Goal: Information Seeking & Learning: Learn about a topic

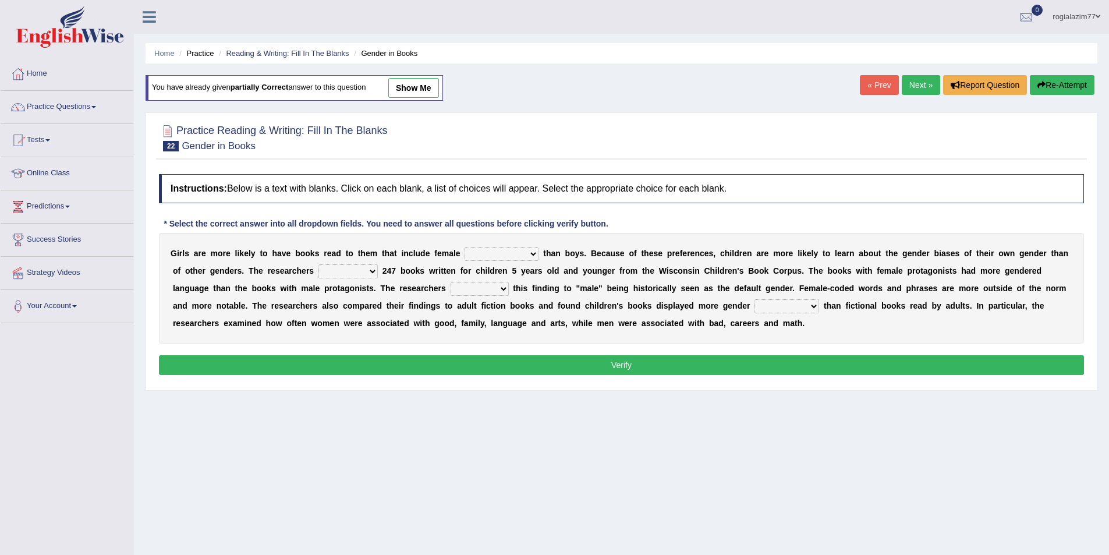
click at [536, 255] on select "protagonists cosmogonists agonists expressionists" at bounding box center [502, 254] width 74 height 14
click at [535, 251] on select "protagonists cosmogonists agonists expressionists" at bounding box center [502, 254] width 74 height 14
select select "protagonists"
click at [465, 247] on select "protagonists cosmogonists agonists expressionists" at bounding box center [502, 254] width 74 height 14
click at [527, 254] on select "protagonists cosmogonists agonists expressionists" at bounding box center [502, 254] width 74 height 14
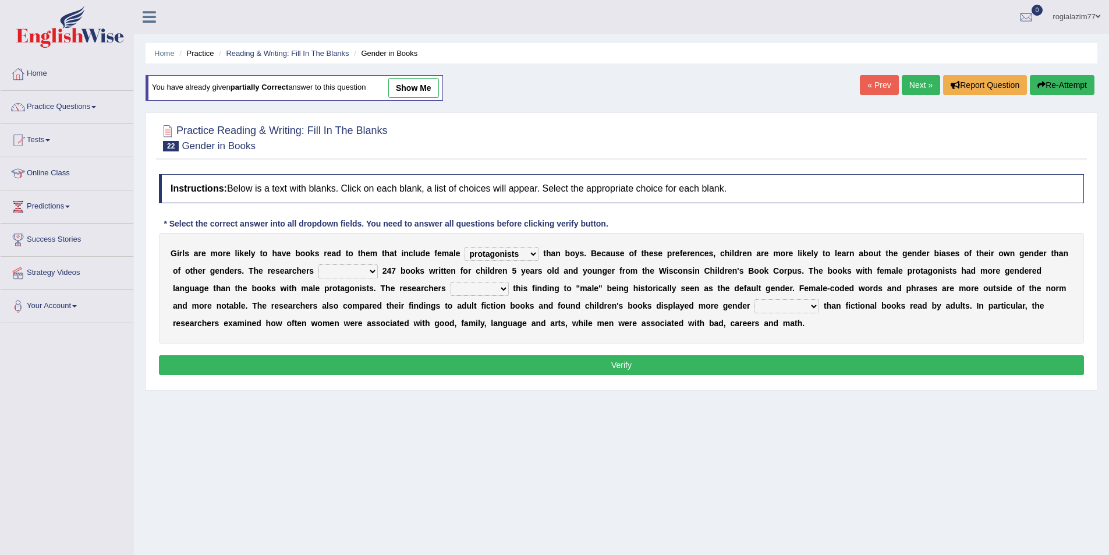
click at [465, 247] on select "protagonists cosmogonists agonists expressionists" at bounding box center [502, 254] width 74 height 14
click at [375, 267] on select "hydrolyzed paralyzed catalyzed analyzed" at bounding box center [347, 271] width 59 height 14
select select "analyzed"
click at [318, 264] on select "hydrolyzed paralyzed catalyzed analyzed" at bounding box center [347, 271] width 59 height 14
click at [505, 292] on select "contribute tribute distribute attribute" at bounding box center [480, 289] width 58 height 14
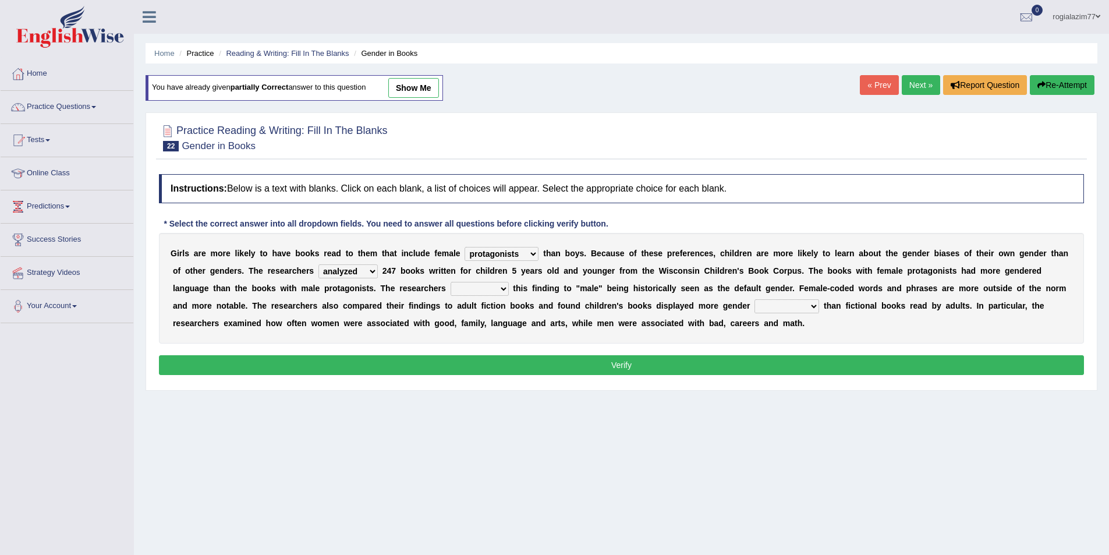
select select "attribute"
click at [451, 282] on select "contribute tribute distribute attribute" at bounding box center [480, 289] width 58 height 14
click at [807, 308] on select "stereotypes teletypes prototypes electrotypes" at bounding box center [787, 306] width 65 height 14
select select "stereotypes"
click at [755, 299] on select "stereotypes teletypes prototypes electrotypes" at bounding box center [787, 306] width 65 height 14
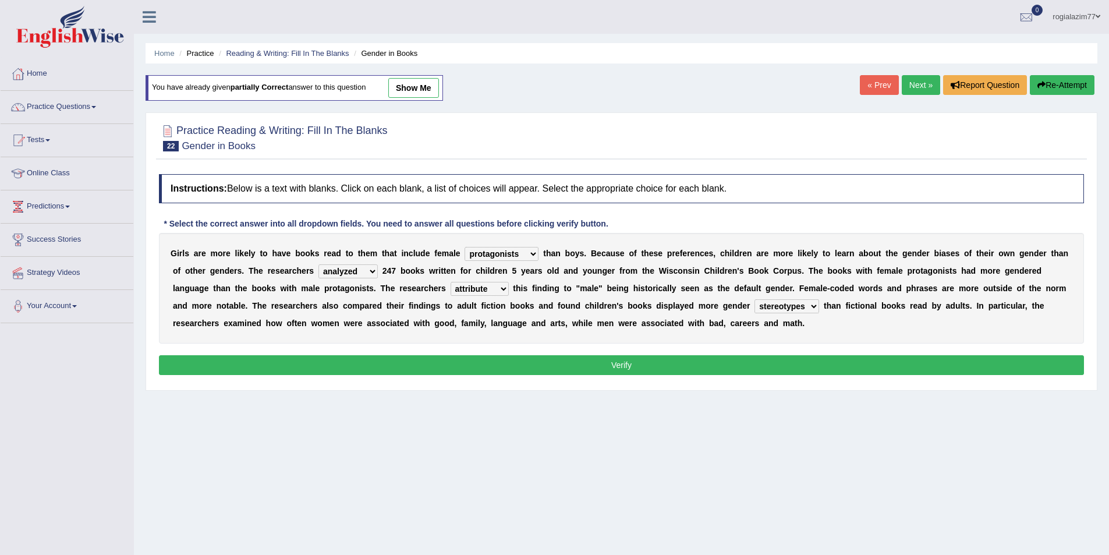
click at [694, 368] on button "Verify" at bounding box center [621, 365] width 925 height 20
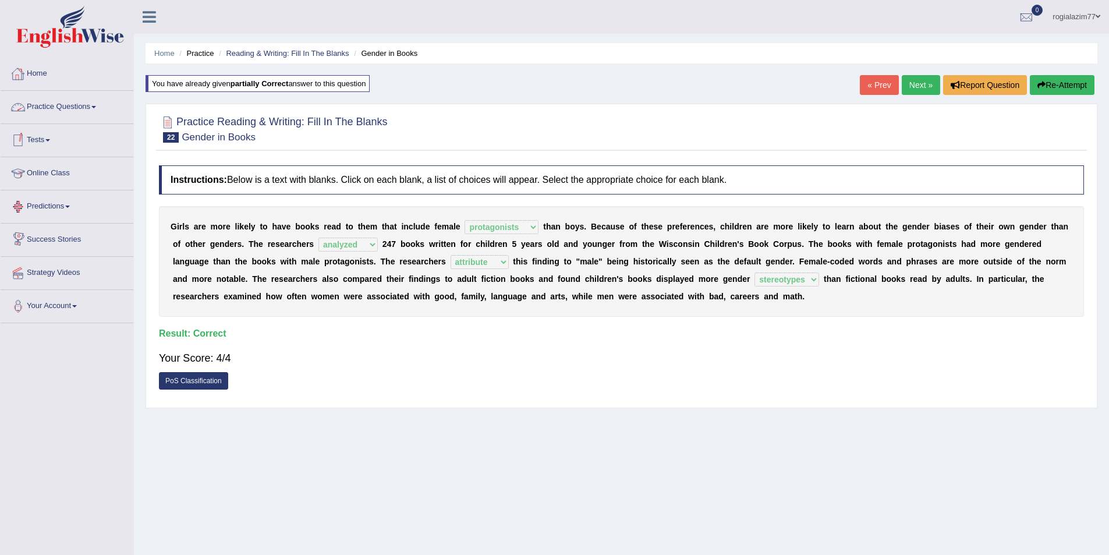
click at [912, 83] on link "Next »" at bounding box center [921, 85] width 38 height 20
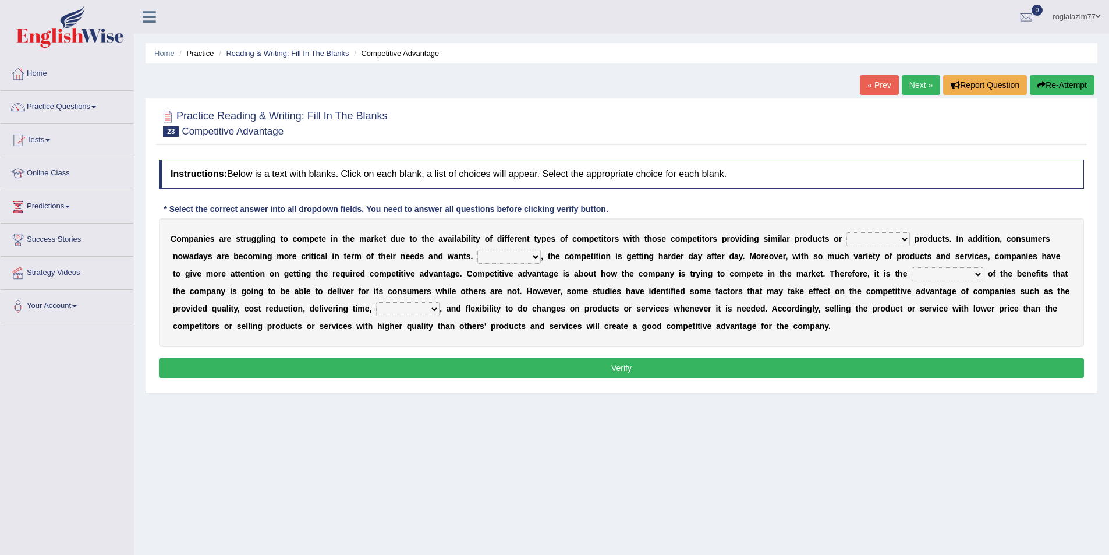
click at [908, 242] on select "constitution restitution substitution institution" at bounding box center [877, 239] width 63 height 14
select select "substitution"
click at [846, 232] on select "constitution restitution substitution institution" at bounding box center [877, 239] width 63 height 14
click at [534, 257] on select "However Instead Additionally Therefore" at bounding box center [508, 257] width 63 height 14
select select "However"
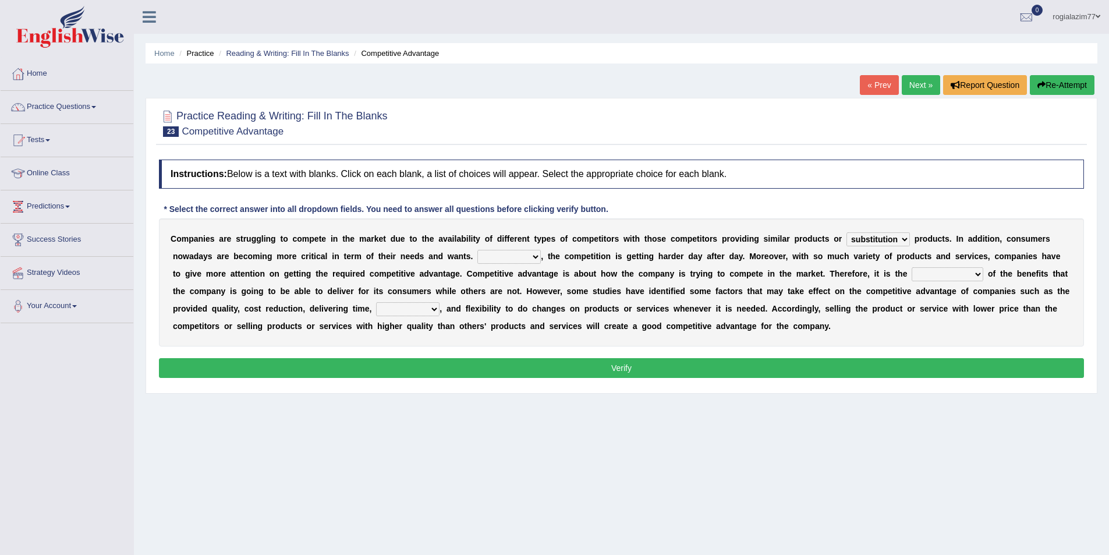
click at [477, 250] on select "However Instead Additionally Therefore" at bounding box center [508, 257] width 63 height 14
click at [972, 275] on select "dissemination ordination determination incarnation" at bounding box center [948, 274] width 72 height 14
click at [977, 272] on select "dissemination ordination determination incarnation" at bounding box center [948, 274] width 72 height 14
select select "determination"
click at [912, 267] on select "dissemination ordination determination incarnation" at bounding box center [948, 274] width 72 height 14
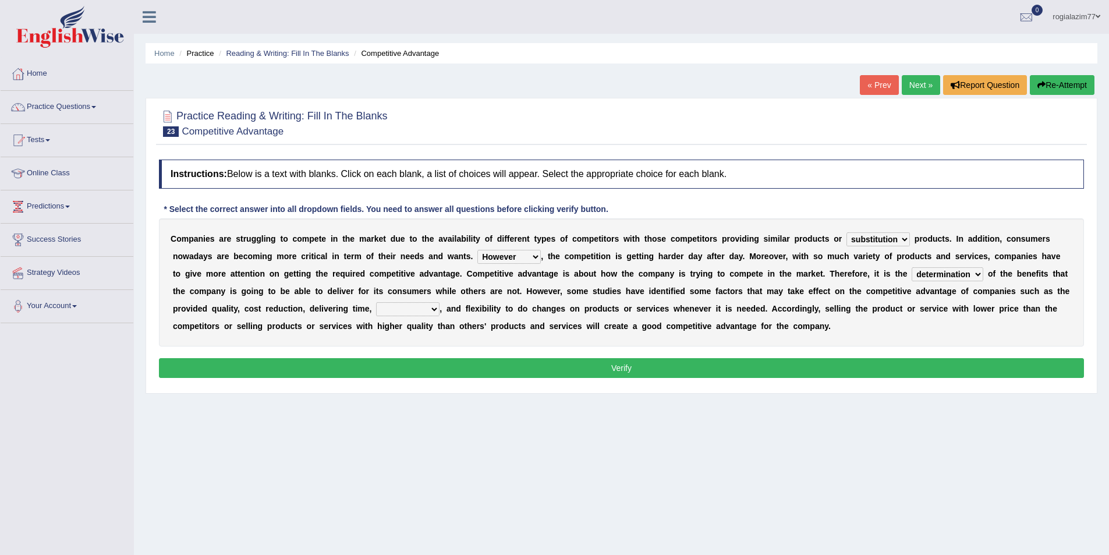
click at [434, 311] on select "captivation aggregation deprivation innovation" at bounding box center [407, 309] width 63 height 14
select select "innovation"
click at [376, 302] on select "captivation aggregation deprivation innovation" at bounding box center [407, 309] width 63 height 14
click at [647, 370] on button "Verify" at bounding box center [621, 368] width 925 height 20
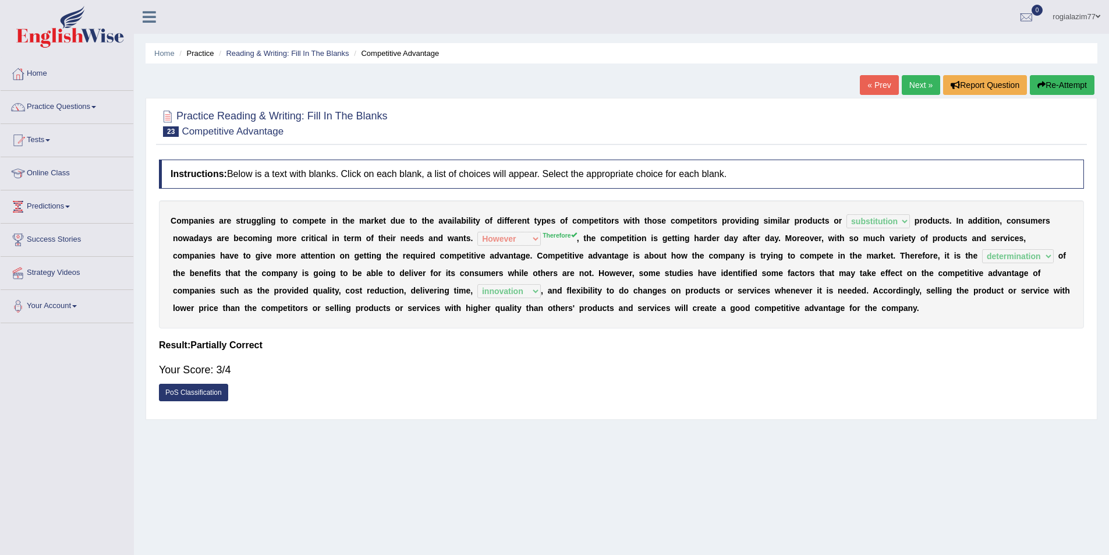
click at [926, 94] on link "Next »" at bounding box center [921, 85] width 38 height 20
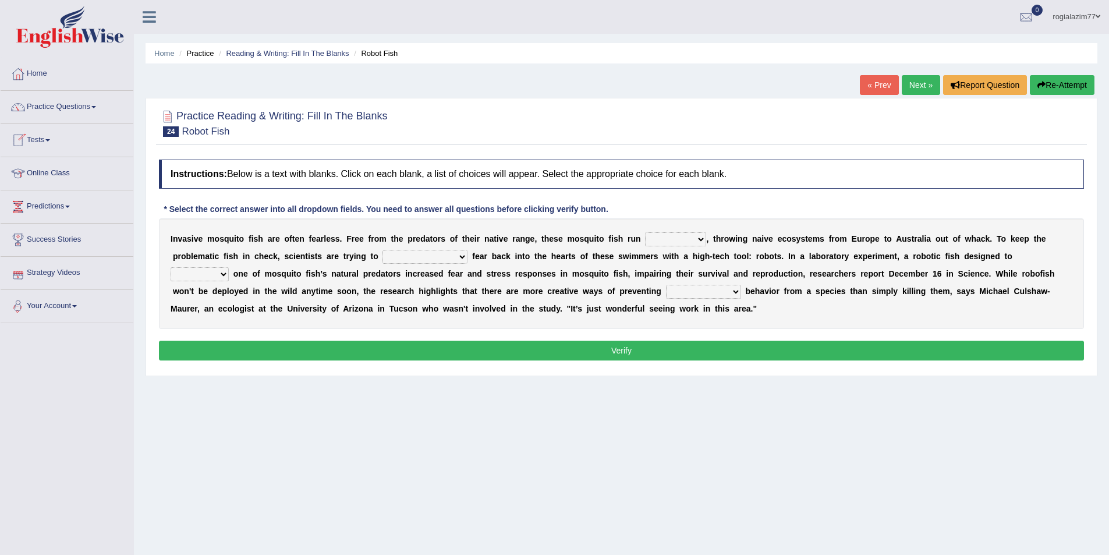
click at [699, 239] on select "occupant flippant rampant concordant" at bounding box center [675, 239] width 61 height 14
select select "occupant"
click at [645, 232] on select "occupant flippant rampant concordant" at bounding box center [675, 239] width 61 height 14
click at [695, 240] on select "occupant flippant rampant concordant" at bounding box center [675, 239] width 61 height 14
click at [521, 406] on div "Home Practice Reading & Writing: Fill In The Blanks Robot Fish « Prev Next » Re…" at bounding box center [621, 291] width 975 height 582
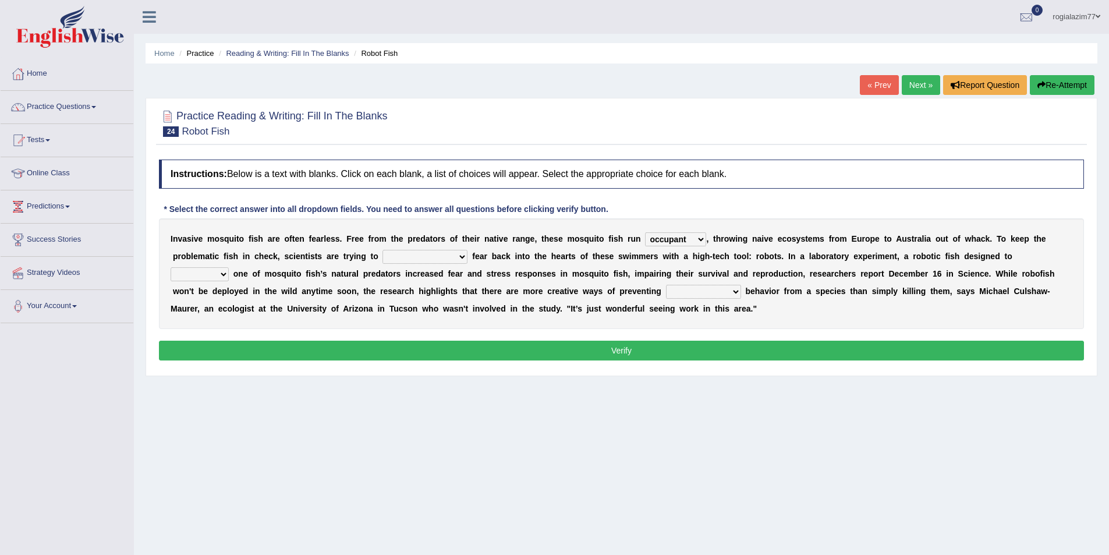
click at [431, 252] on select "accept spike strike [PERSON_NAME]" at bounding box center [424, 257] width 85 height 14
select select "accept"
click at [382, 250] on select "accept spike strike [PERSON_NAME]" at bounding box center [424, 257] width 85 height 14
click at [432, 254] on select "accept spike strike [PERSON_NAME]" at bounding box center [424, 257] width 85 height 14
click at [486, 424] on div "Home Practice Reading & Writing: Fill In The Blanks Robot Fish « Prev Next » Re…" at bounding box center [621, 291] width 975 height 582
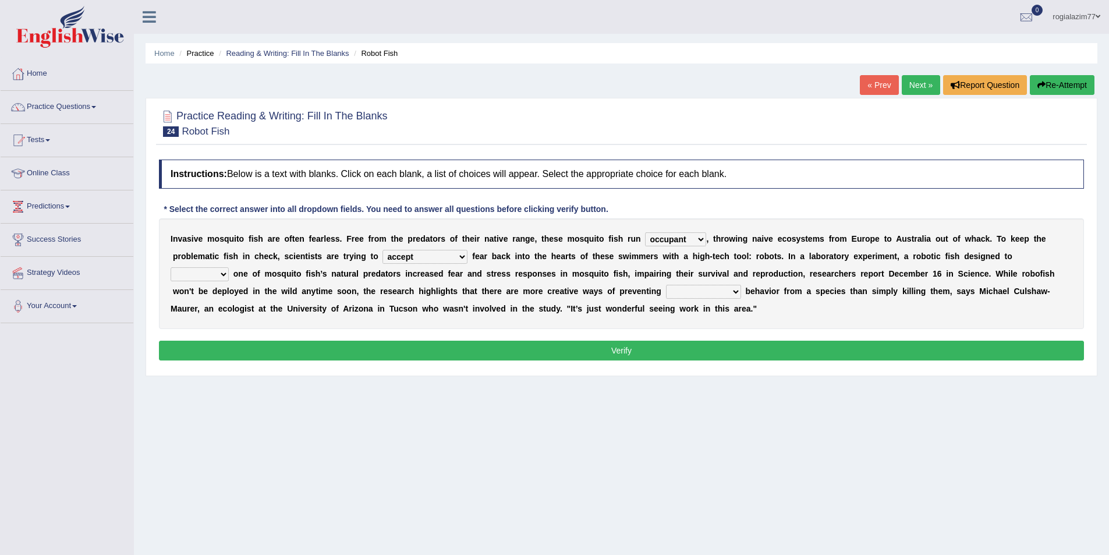
click at [229, 267] on select "bequest mimic battle conquest" at bounding box center [200, 274] width 58 height 14
select select "mimic"
click at [229, 267] on select "bequest mimic battle conquest" at bounding box center [200, 274] width 58 height 14
click at [666, 291] on select "unprivileged unprecedented uncharted unwanted" at bounding box center [703, 292] width 75 height 14
select select "unwanted"
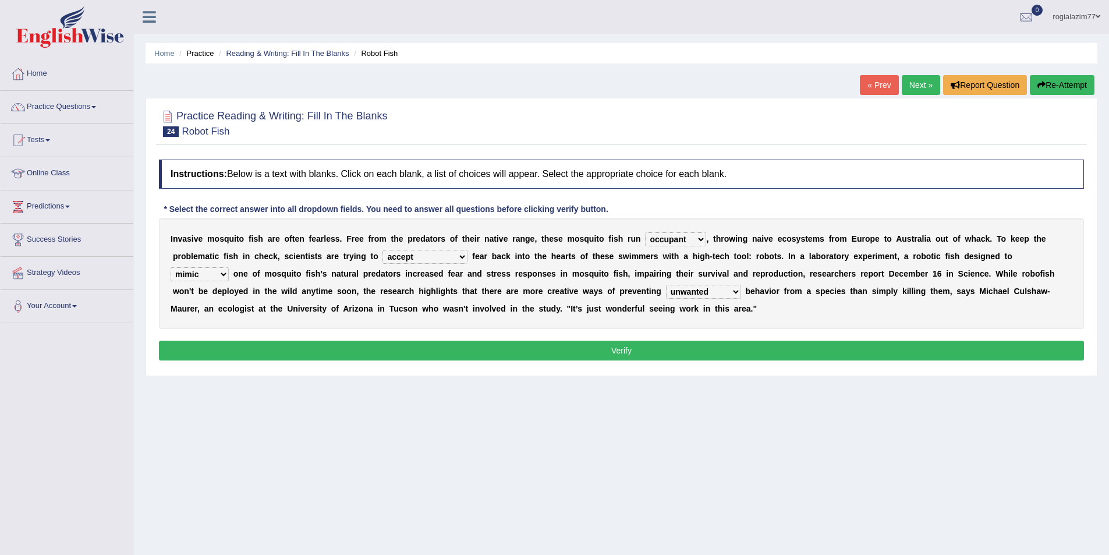
click at [666, 285] on select "unprivileged unprecedented uncharted unwanted" at bounding box center [703, 292] width 75 height 14
click at [621, 348] on button "Verify" at bounding box center [621, 351] width 925 height 20
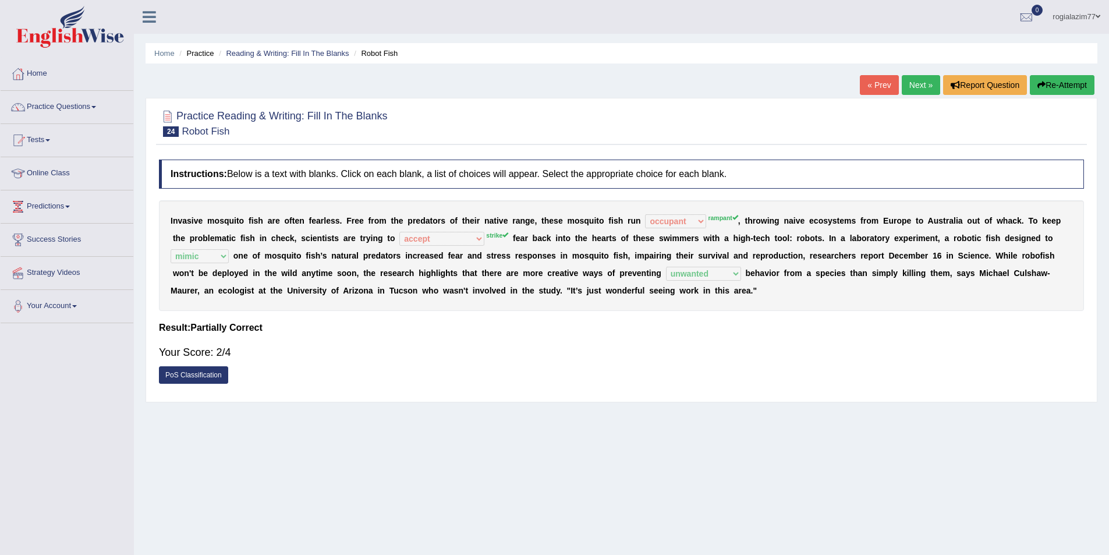
click at [905, 82] on link "Next »" at bounding box center [921, 85] width 38 height 20
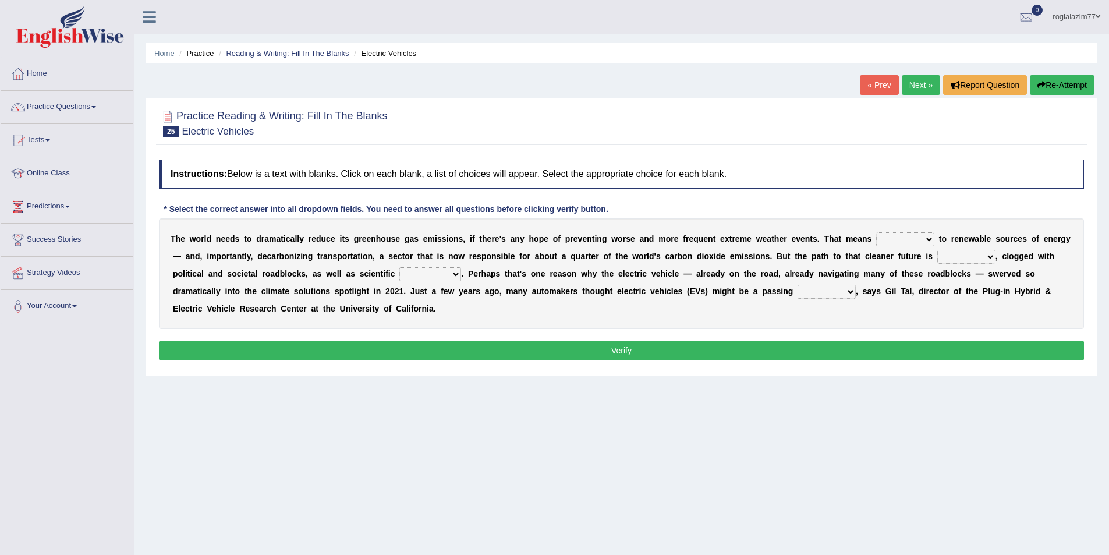
click at [865, 80] on link "« Prev" at bounding box center [879, 85] width 38 height 20
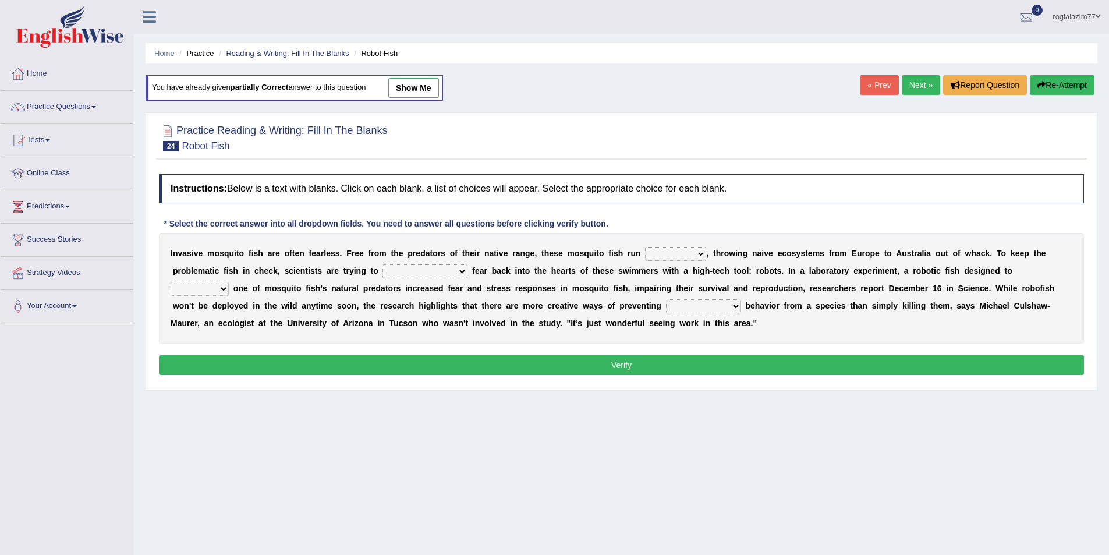
click at [694, 256] on select "occupant flippant rampant concordant" at bounding box center [675, 254] width 61 height 14
select select "rampant"
click at [645, 247] on select "occupant flippant rampant concordant" at bounding box center [675, 254] width 61 height 14
click at [438, 271] on select "accept spike strike drake" at bounding box center [424, 271] width 85 height 14
select select "strike"
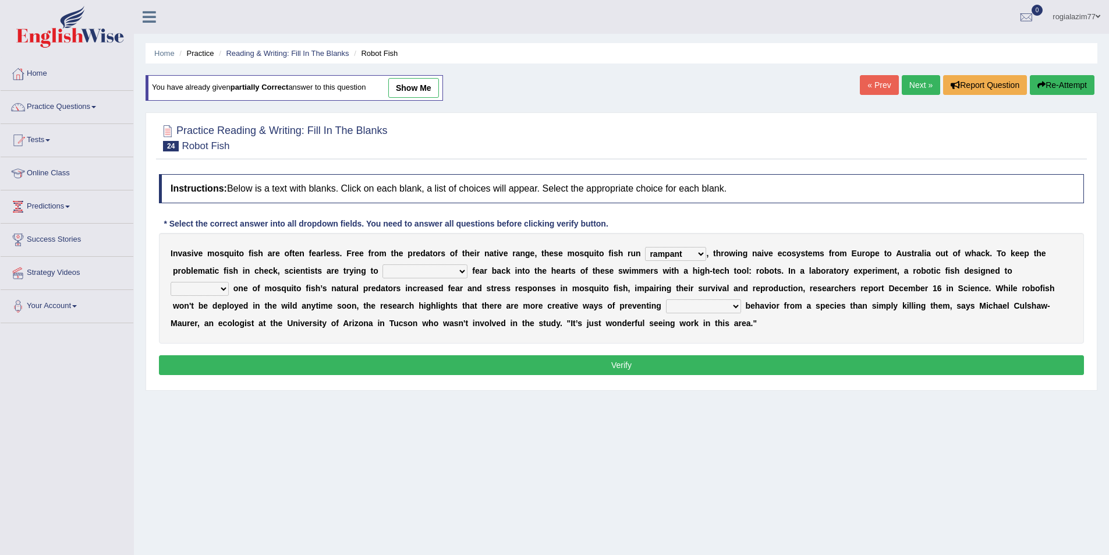
click at [382, 264] on select "accept spike strike drake" at bounding box center [424, 271] width 85 height 14
click at [229, 282] on select "bequest mimic battle conquest" at bounding box center [200, 289] width 58 height 14
select select "mimic"
click at [229, 282] on select "bequest mimic battle conquest" at bounding box center [200, 289] width 58 height 14
click at [633, 314] on div "I n v a s i v e m o s q u i t o f i s h a r e o f t e n f e a r l e s s . F r e…" at bounding box center [621, 288] width 925 height 111
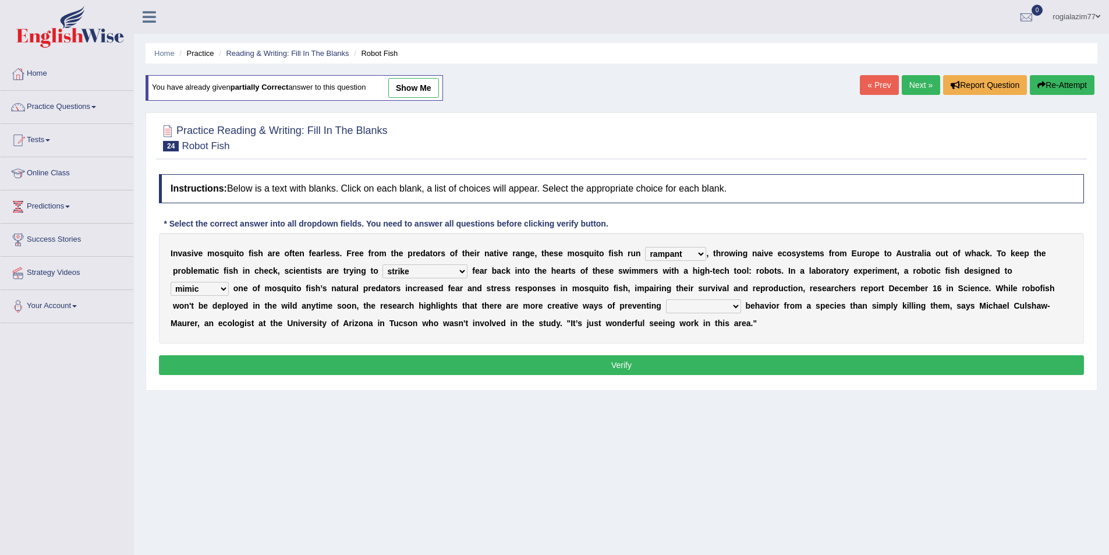
click at [666, 310] on select "unprivileged unprecedented uncharted unwanted" at bounding box center [703, 306] width 75 height 14
select select "unwanted"
click at [666, 299] on select "unprivileged unprecedented uncharted unwanted" at bounding box center [703, 306] width 75 height 14
click at [624, 363] on button "Verify" at bounding box center [621, 365] width 925 height 20
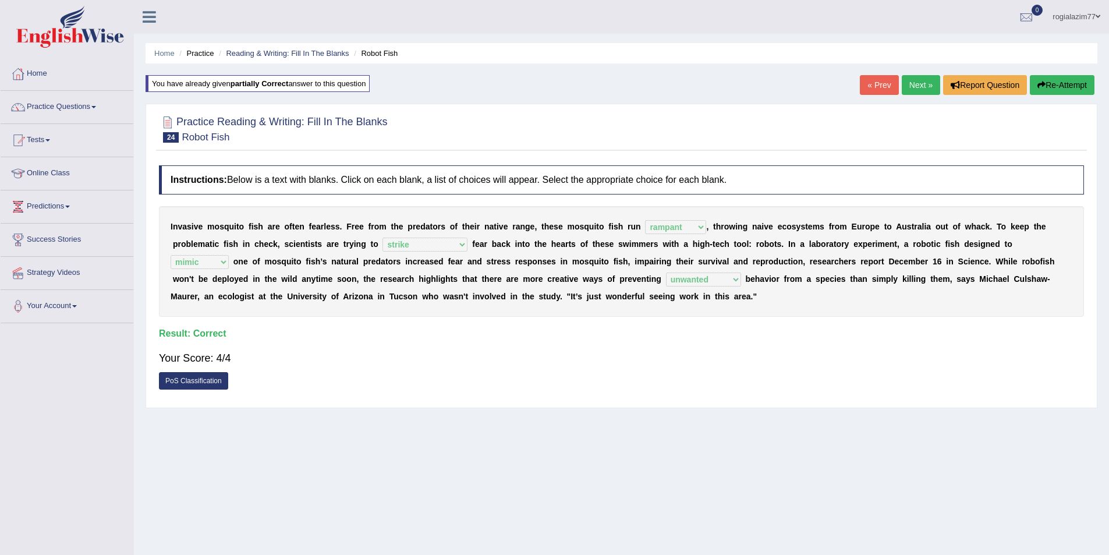
click at [920, 76] on link "Next »" at bounding box center [921, 85] width 38 height 20
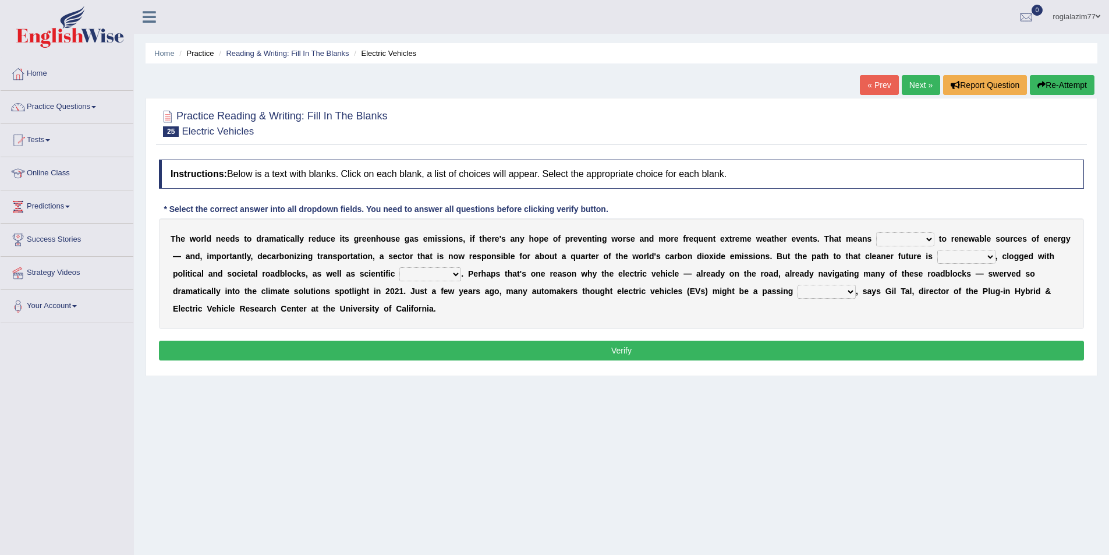
click at [926, 240] on select "grafting drafting crafting shifting" at bounding box center [905, 239] width 58 height 14
select select "shifting"
click at [876, 232] on select "grafting drafting crafting shifting" at bounding box center [905, 239] width 58 height 14
click at [996, 256] on b "," at bounding box center [997, 256] width 2 height 9
click at [983, 256] on select "daunting daunted daunt dauntless" at bounding box center [966, 257] width 58 height 14
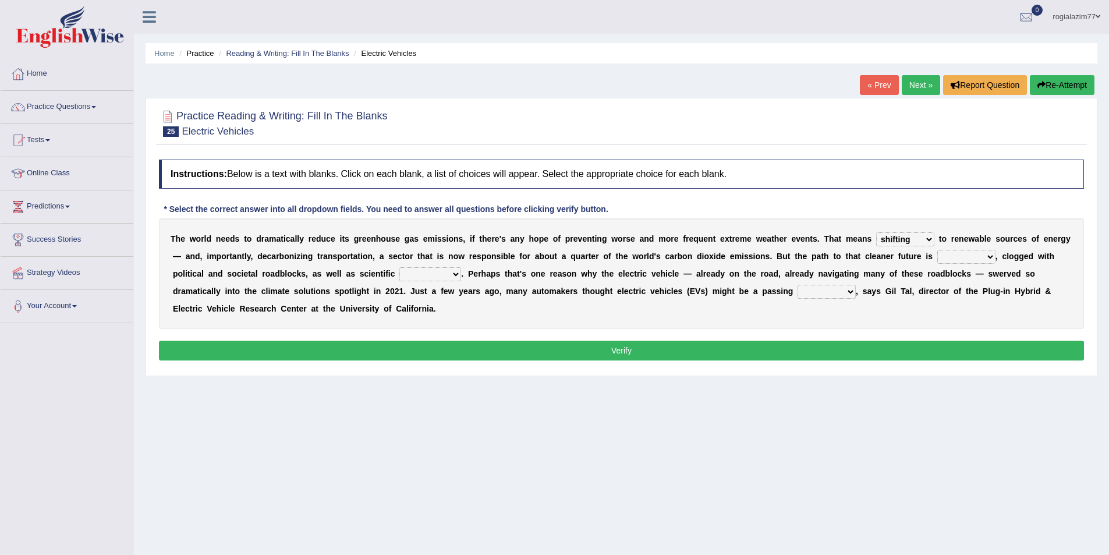
select select "daunting"
click at [937, 250] on select "daunting daunted daunt dauntless" at bounding box center [966, 257] width 58 height 14
click at [457, 272] on select "spectacles obstacles tentacles receptacles" at bounding box center [430, 274] width 62 height 14
select select "obstacles"
click at [399, 267] on select "spectacles obstacles tentacles receptacles" at bounding box center [430, 274] width 62 height 14
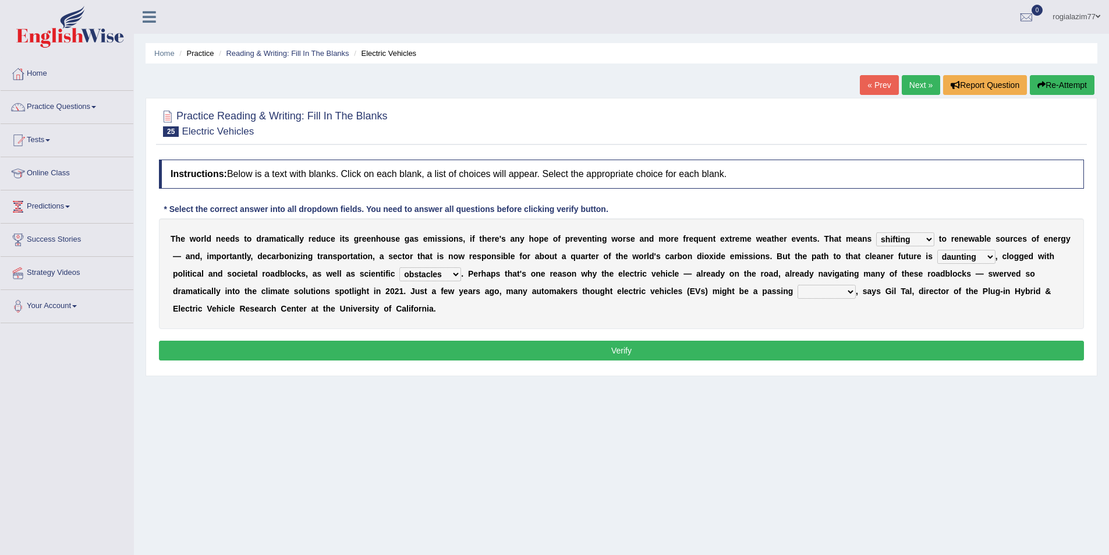
click at [856, 293] on b "," at bounding box center [857, 290] width 2 height 9
click at [852, 289] on select "fad gad tad lad" at bounding box center [827, 292] width 58 height 14
select select "fad"
click at [798, 285] on select "fad gad tad lad" at bounding box center [827, 292] width 58 height 14
click at [821, 342] on button "Verify" at bounding box center [621, 351] width 925 height 20
